Goal: Task Accomplishment & Management: Use online tool/utility

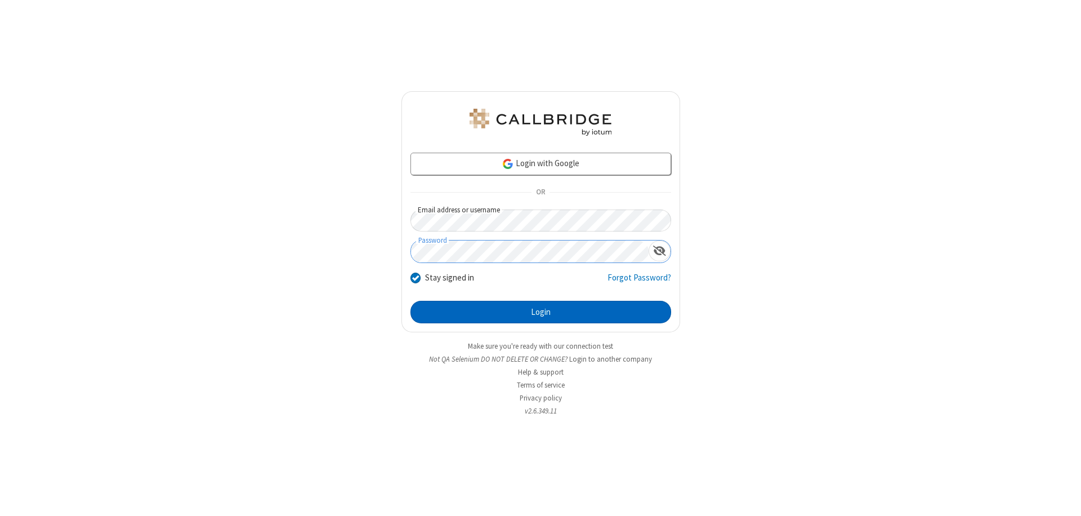
click at [540, 312] on button "Login" at bounding box center [540, 312] width 261 height 23
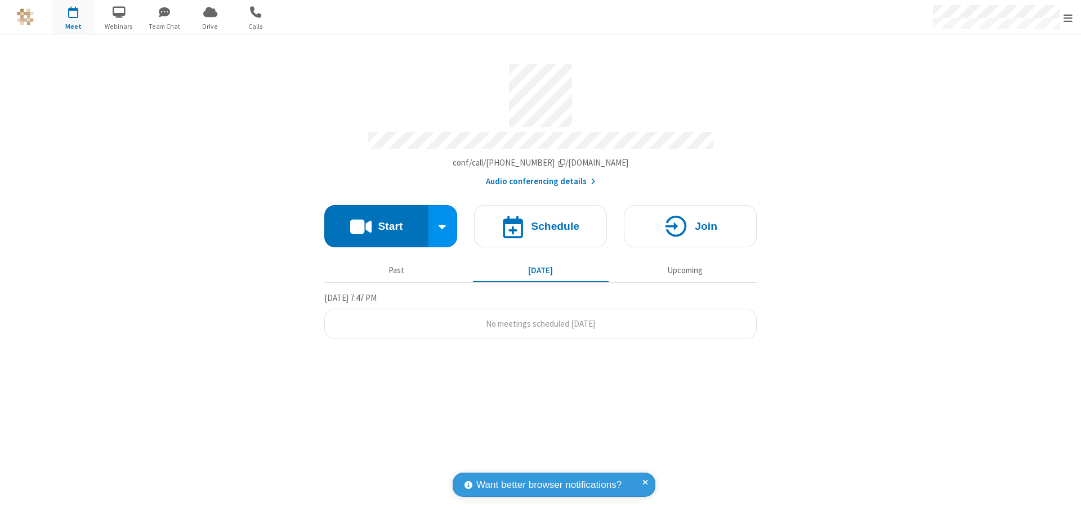
click at [1068, 17] on span "Open menu" at bounding box center [1067, 17] width 9 height 11
click at [210, 26] on span "Drive" at bounding box center [210, 26] width 42 height 10
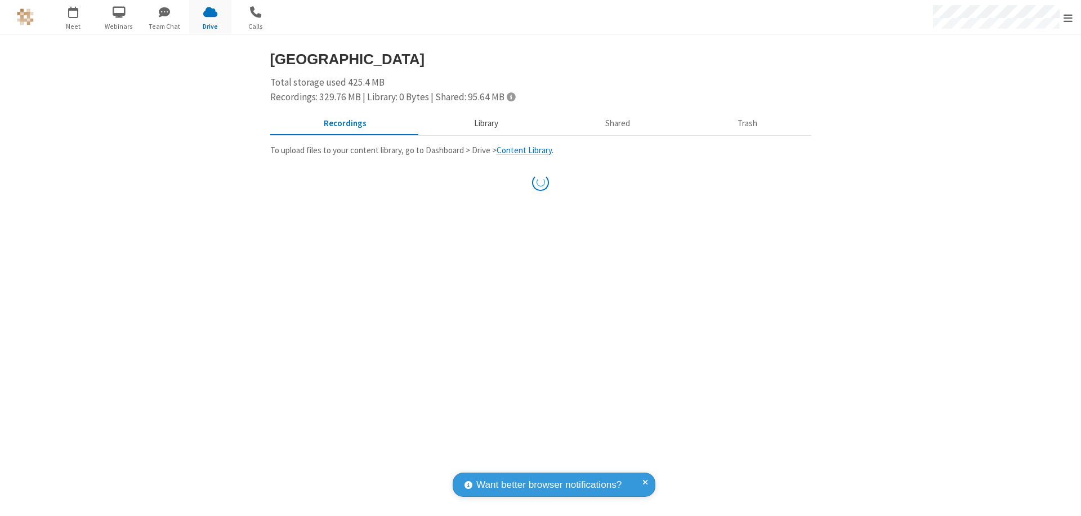
click at [480, 123] on button "Library" at bounding box center [486, 123] width 132 height 21
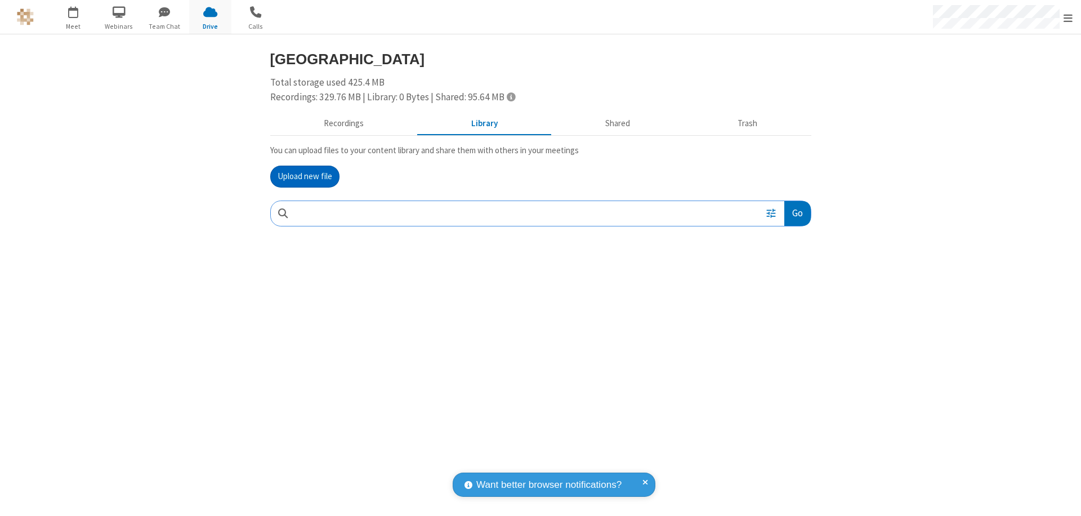
click at [304, 176] on button "Upload new file" at bounding box center [304, 176] width 69 height 23
